Goal: Use online tool/utility: Utilize a website feature to perform a specific function

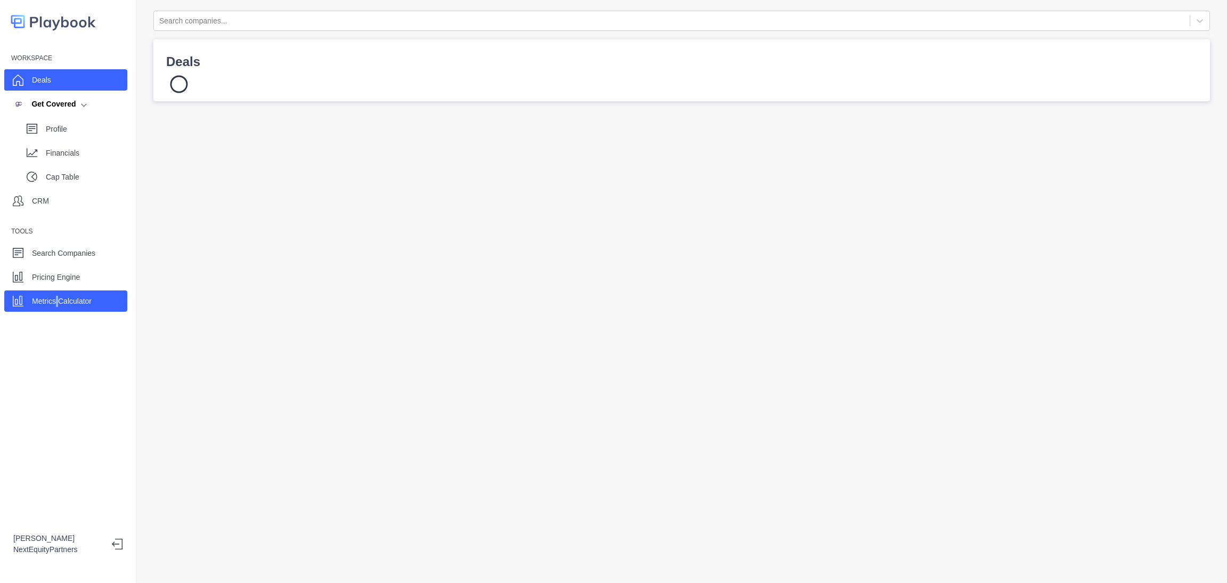
click at [58, 297] on p "Metrics Calculator" at bounding box center [62, 301] width 60 height 11
